Goal: Use online tool/utility: Utilize a website feature to perform a specific function

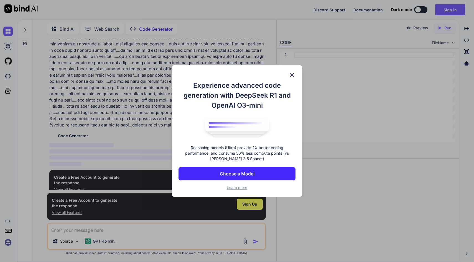
scroll to position [177, 0]
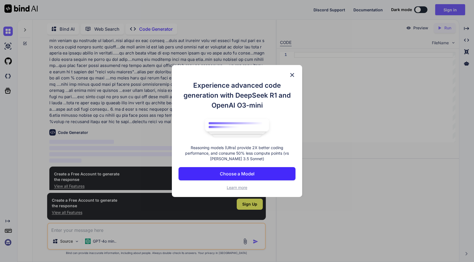
type textarea "x"
click at [292, 75] on img at bounding box center [292, 75] width 7 height 7
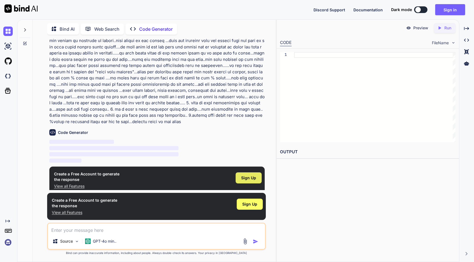
click at [252, 175] on span "Sign Up" at bounding box center [248, 178] width 15 height 6
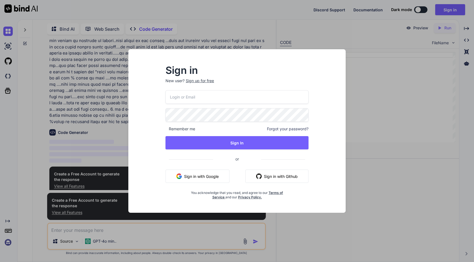
click at [218, 176] on button "Sign in with Google" at bounding box center [197, 176] width 64 height 13
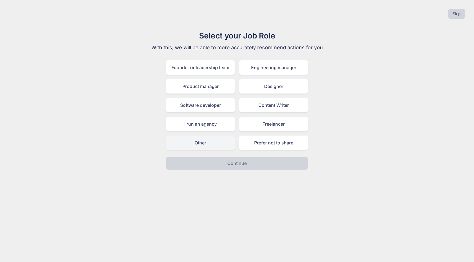
click at [211, 144] on div "Other" at bounding box center [200, 143] width 69 height 14
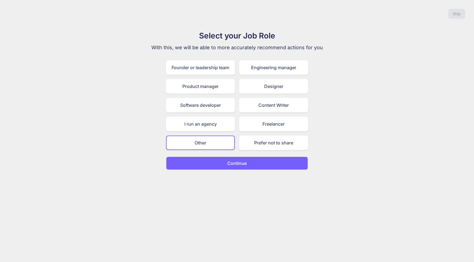
click at [221, 160] on button "Continue" at bounding box center [237, 163] width 142 height 13
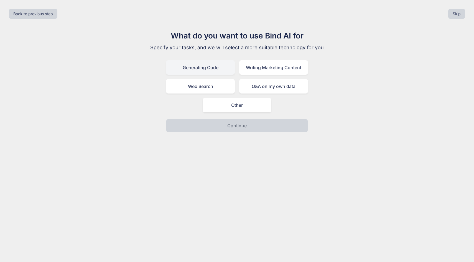
click at [211, 65] on div "Generating Code" at bounding box center [200, 67] width 69 height 14
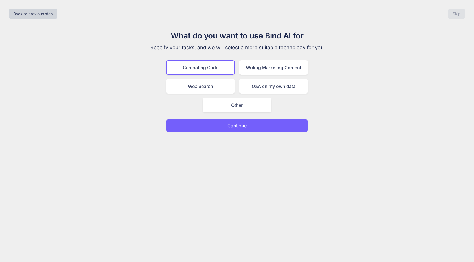
click at [237, 127] on p "Continue" at bounding box center [236, 125] width 19 height 7
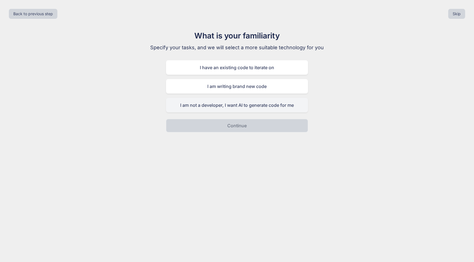
click at [242, 105] on div "I am not a developer, I want AI to generate code for me" at bounding box center [237, 105] width 142 height 14
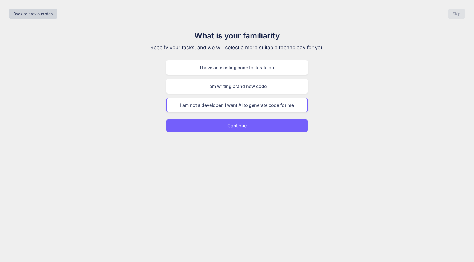
click at [244, 123] on p "Continue" at bounding box center [236, 125] width 19 height 7
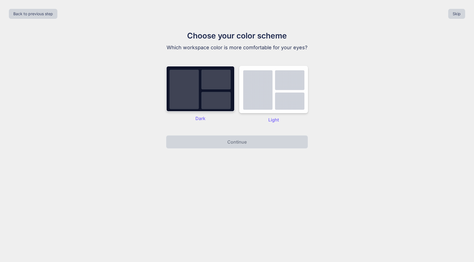
click at [204, 109] on img at bounding box center [200, 89] width 69 height 46
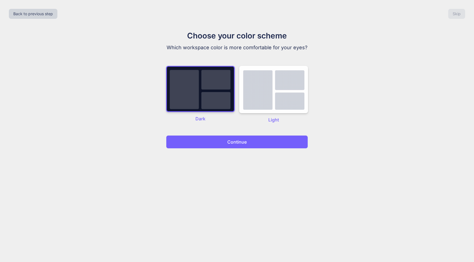
click at [222, 144] on button "Continue" at bounding box center [237, 141] width 142 height 13
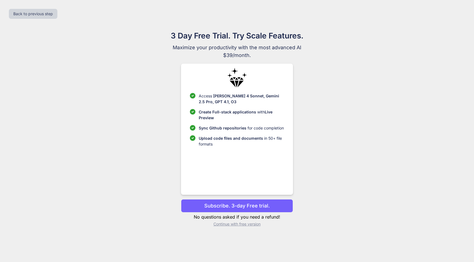
click at [232, 223] on p "Continue with free version" at bounding box center [237, 225] width 112 height 6
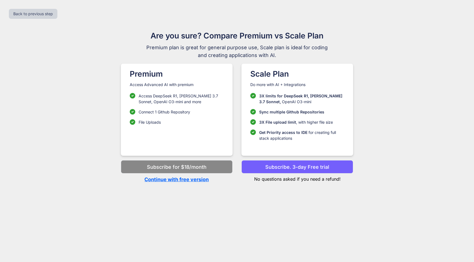
click at [180, 180] on p "Continue with free version" at bounding box center [177, 179] width 112 height 7
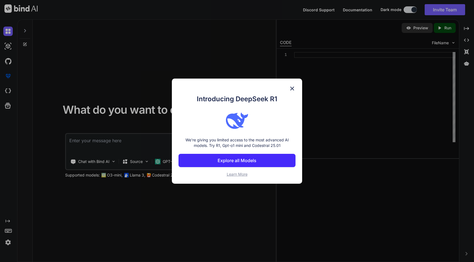
click at [290, 86] on img at bounding box center [292, 88] width 7 height 7
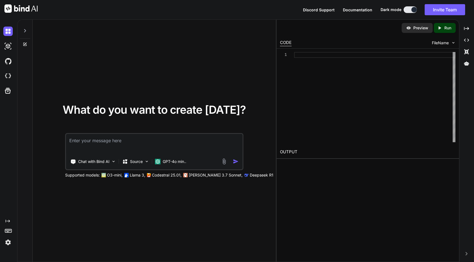
click at [198, 144] on textarea at bounding box center [154, 144] width 177 height 21
paste textarea "Problem Statement In food courts and food streets, restaurants still rely heavi…"
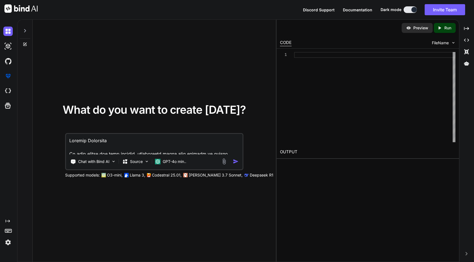
scroll to position [380, 0]
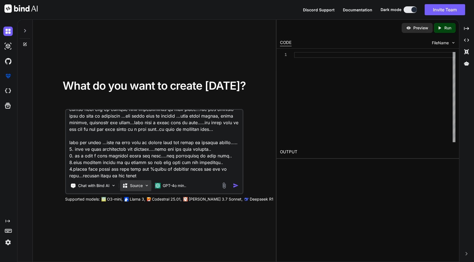
type textarea "Problem Statement In food courts and food streets, restaurants still rely heavi…"
click at [140, 187] on p "Source" at bounding box center [136, 186] width 13 height 6
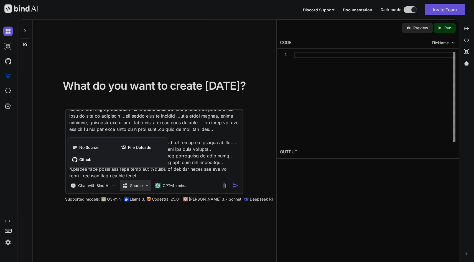
click at [236, 185] on div at bounding box center [237, 131] width 474 height 262
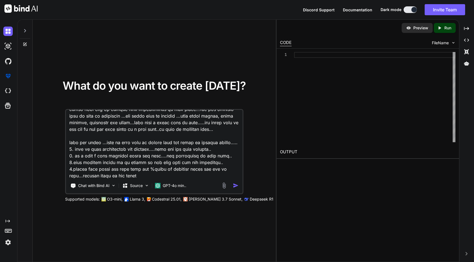
click at [236, 185] on img "button" at bounding box center [236, 186] width 6 height 6
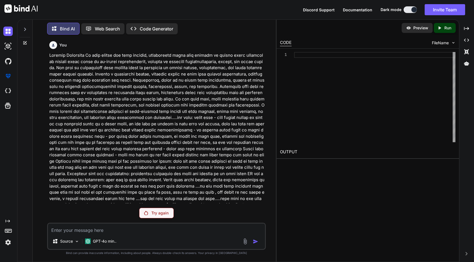
scroll to position [92, 0]
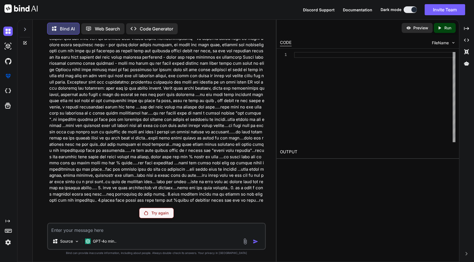
click at [159, 211] on p "Try again" at bounding box center [159, 214] width 17 height 6
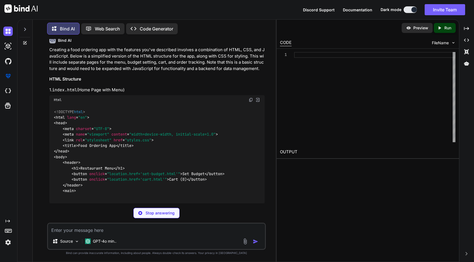
scroll to position [273, 0]
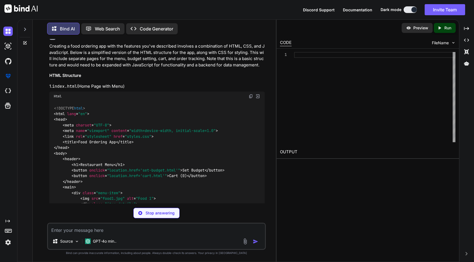
click at [258, 94] on img at bounding box center [257, 96] width 5 height 5
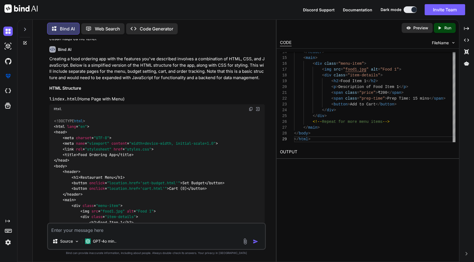
scroll to position [260, 0]
click at [257, 106] on img at bounding box center [257, 108] width 5 height 5
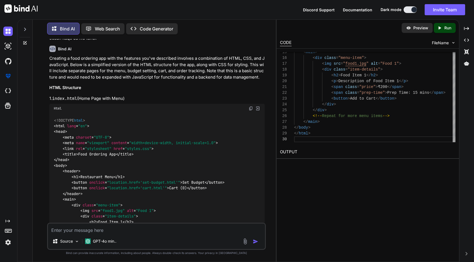
click at [445, 26] on p "Run" at bounding box center [447, 28] width 7 height 6
click at [311, 165] on link "[URL][DOMAIN_NAME]" at bounding box center [302, 165] width 45 height 5
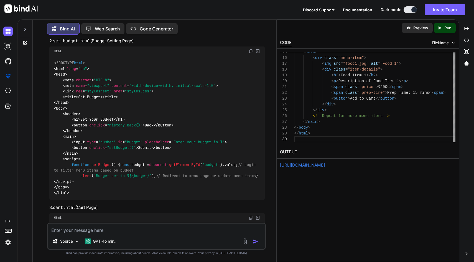
scroll to position [506, 0]
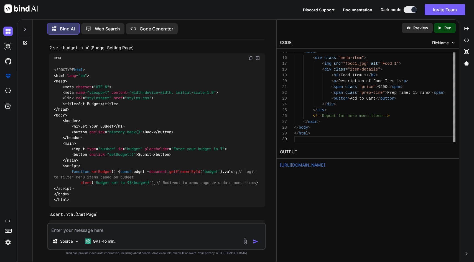
click at [256, 56] on img at bounding box center [257, 58] width 5 height 5
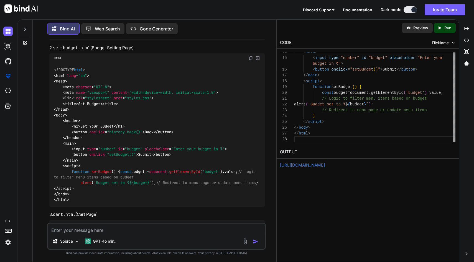
click at [442, 27] on icon "Created with Pixso." at bounding box center [440, 27] width 7 height 5
click at [309, 167] on link "[URL][DOMAIN_NAME]" at bounding box center [302, 165] width 45 height 5
